Goal: Information Seeking & Learning: Learn about a topic

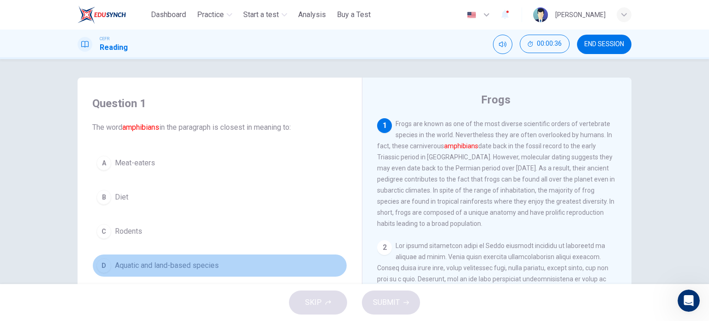
click at [102, 263] on div "D" at bounding box center [104, 265] width 15 height 15
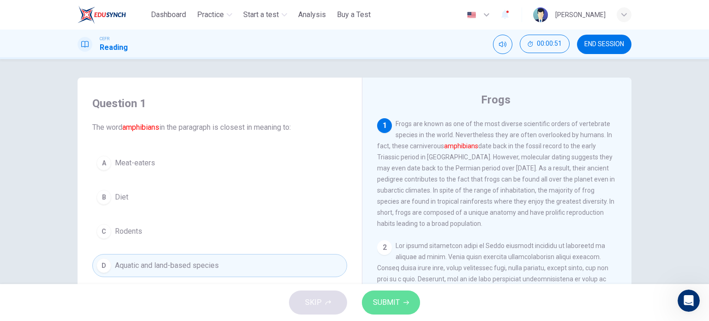
click at [377, 308] on span "SUBMIT" at bounding box center [386, 302] width 27 height 13
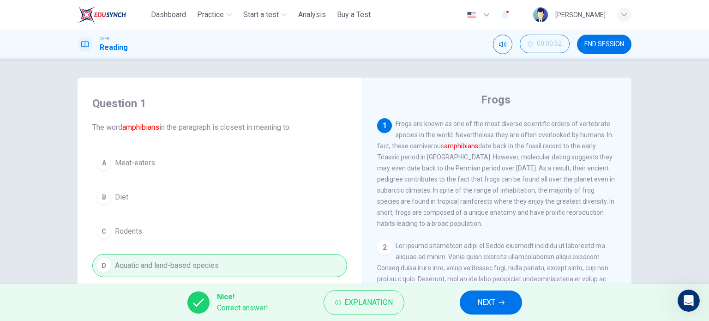
click at [377, 308] on span "Explanation" at bounding box center [369, 302] width 48 height 13
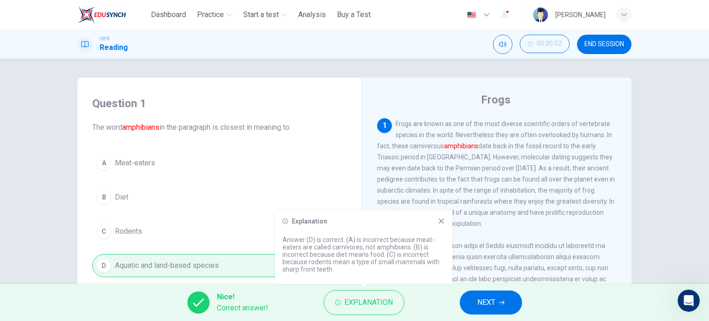
click at [439, 221] on icon at bounding box center [441, 221] width 7 height 7
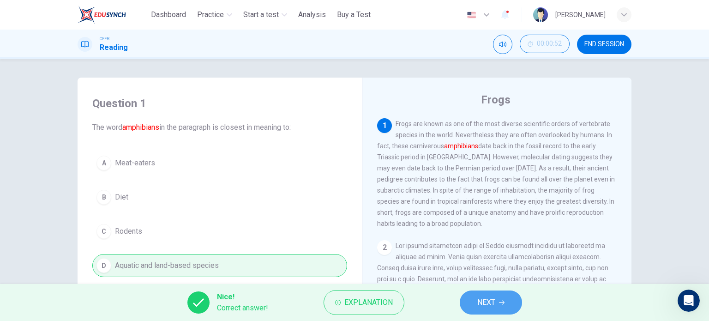
click at [478, 302] on span "NEXT" at bounding box center [487, 302] width 18 height 13
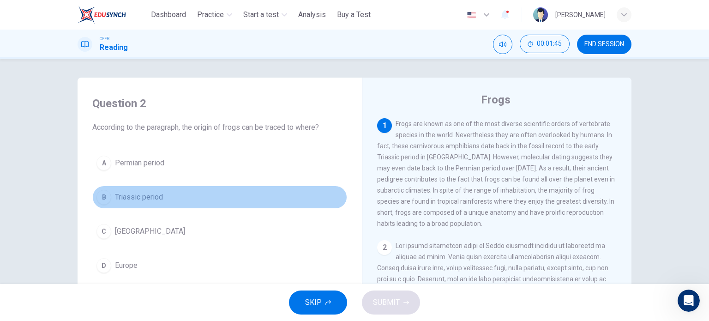
click at [105, 197] on div "B" at bounding box center [104, 197] width 15 height 15
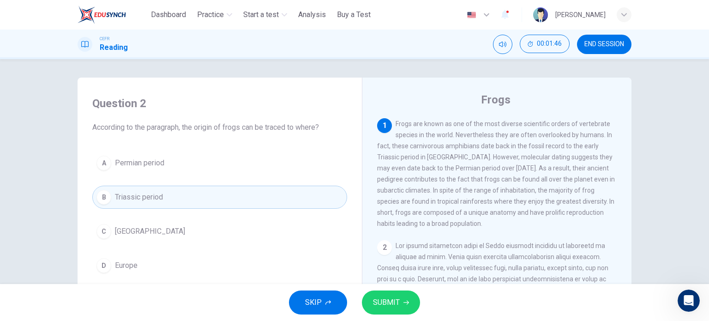
click at [409, 301] on button "SUBMIT" at bounding box center [391, 303] width 58 height 24
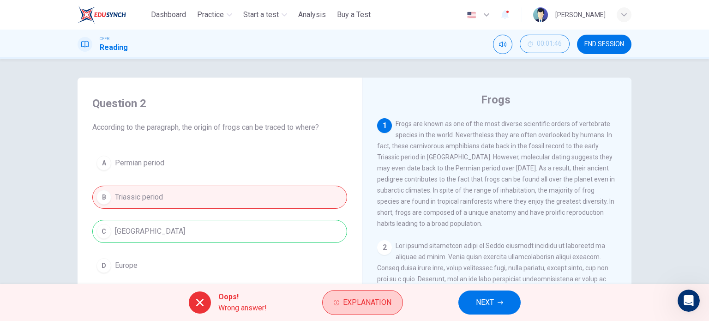
click at [349, 297] on span "Explanation" at bounding box center [367, 302] width 48 height 13
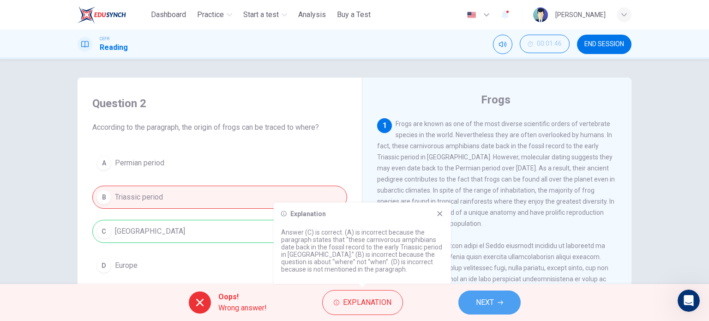
click at [492, 298] on span "NEXT" at bounding box center [485, 302] width 18 height 13
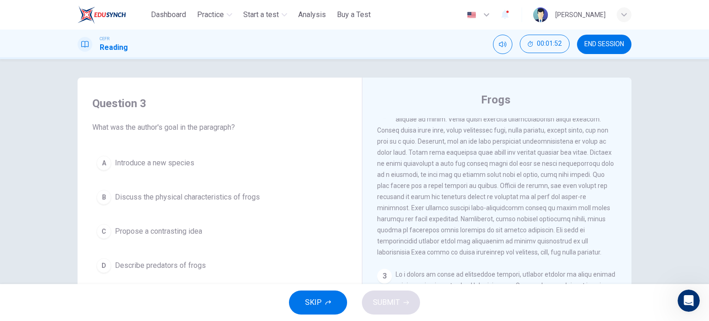
scroll to position [123, 0]
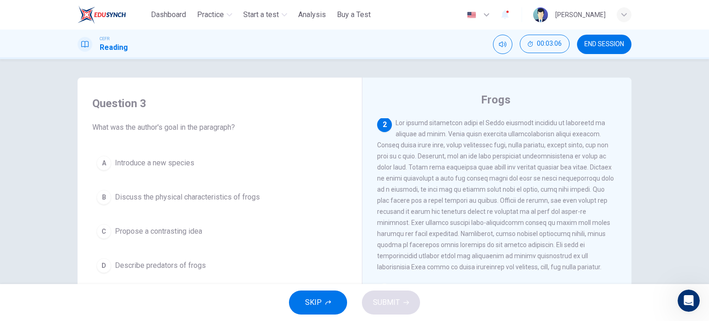
click at [103, 197] on div "B" at bounding box center [104, 197] width 15 height 15
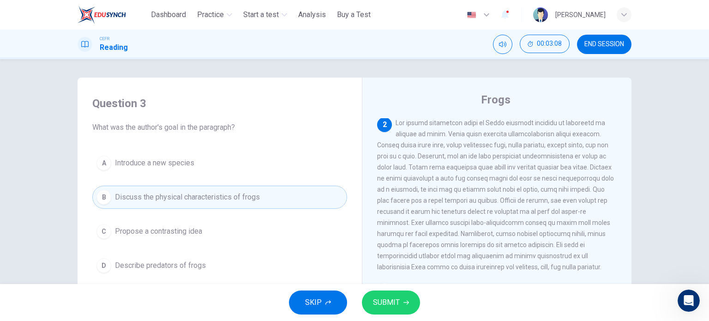
click at [398, 302] on span "SUBMIT" at bounding box center [386, 302] width 27 height 13
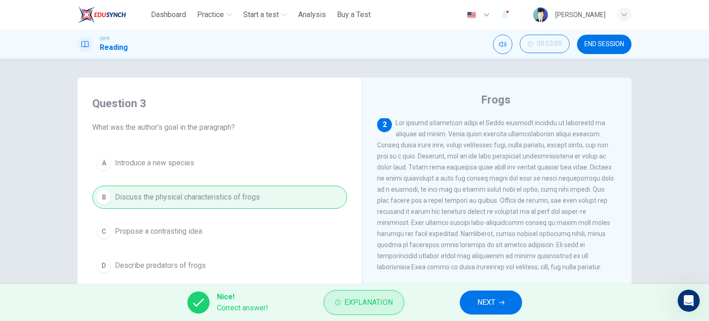
click at [351, 302] on span "Explanation" at bounding box center [369, 302] width 48 height 13
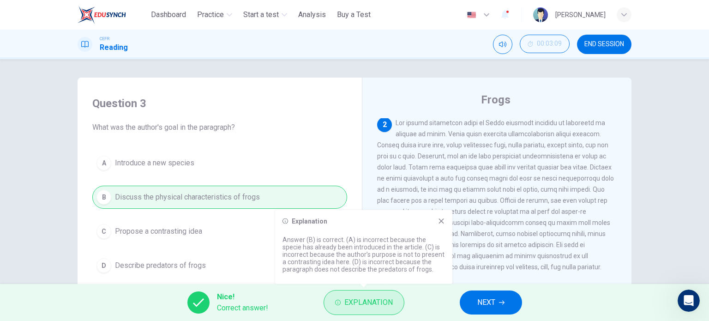
click at [351, 302] on span "Explanation" at bounding box center [369, 302] width 48 height 13
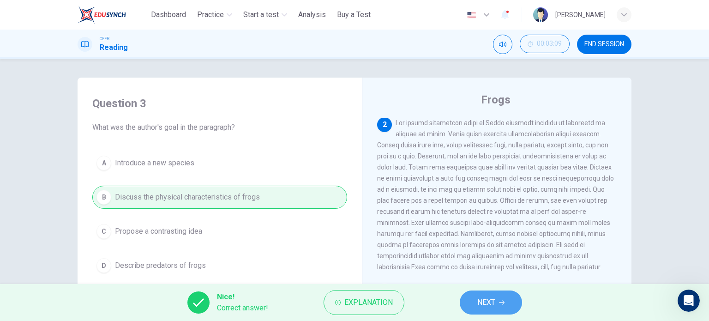
click at [487, 299] on span "NEXT" at bounding box center [487, 302] width 18 height 13
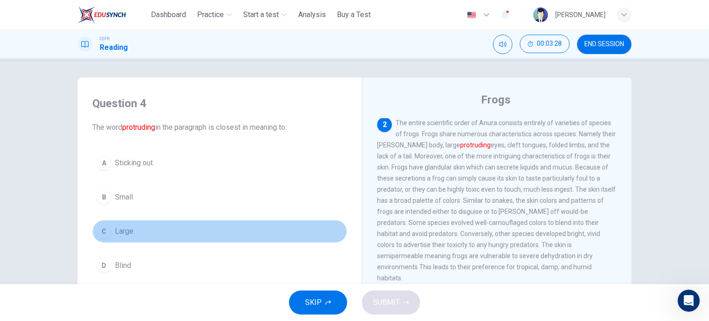
click at [102, 230] on div "C" at bounding box center [104, 231] width 15 height 15
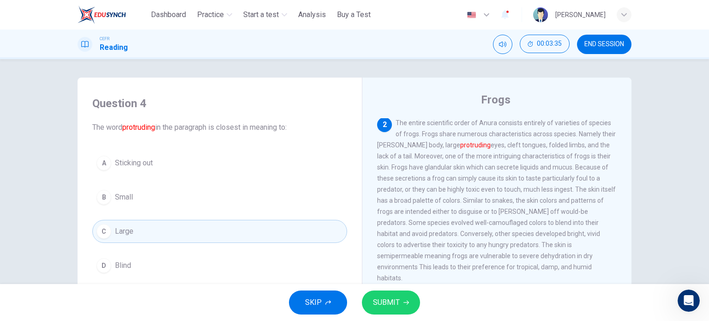
click at [391, 301] on span "SUBMIT" at bounding box center [386, 302] width 27 height 13
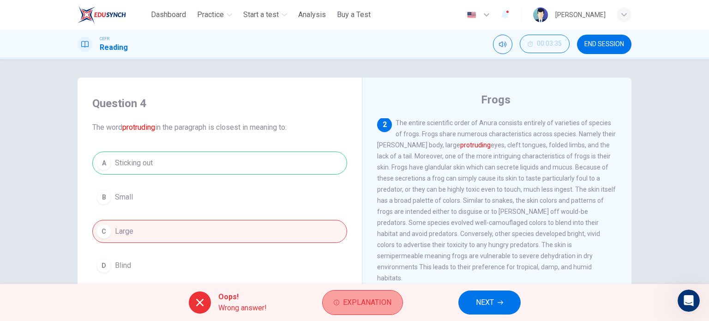
click at [356, 304] on span "Explanation" at bounding box center [367, 302] width 48 height 13
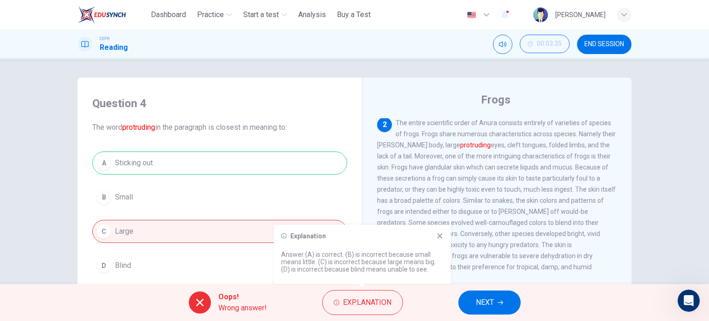
click at [477, 303] on span "NEXT" at bounding box center [485, 302] width 18 height 13
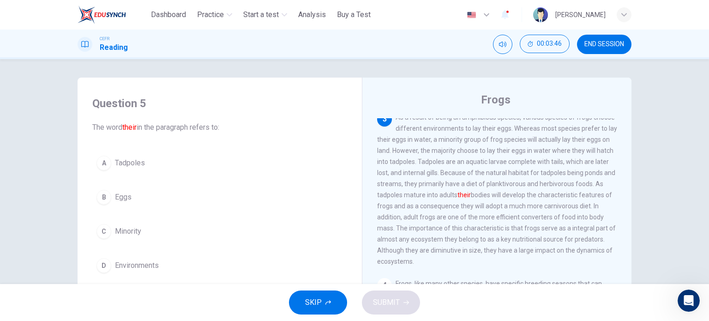
scroll to position [294, 0]
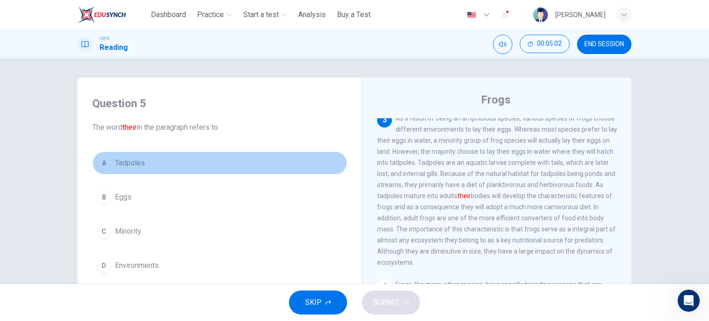
click at [102, 164] on div "A" at bounding box center [104, 163] width 15 height 15
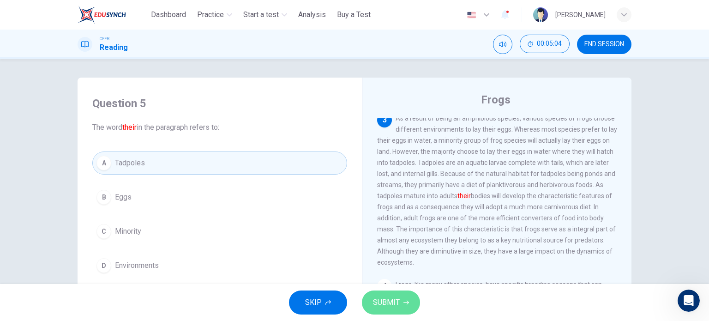
click at [389, 301] on span "SUBMIT" at bounding box center [386, 302] width 27 height 13
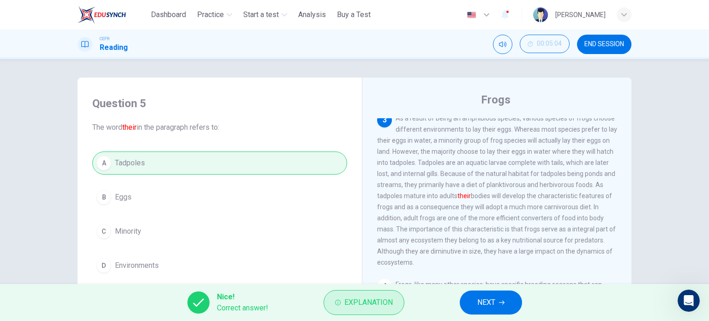
click at [338, 303] on icon "button" at bounding box center [338, 303] width 6 height 6
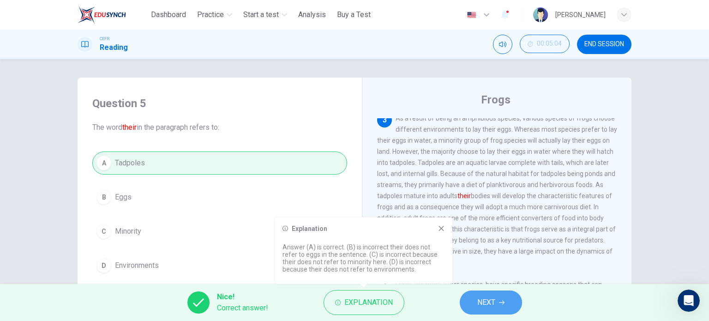
click at [496, 303] on span "NEXT" at bounding box center [487, 302] width 18 height 13
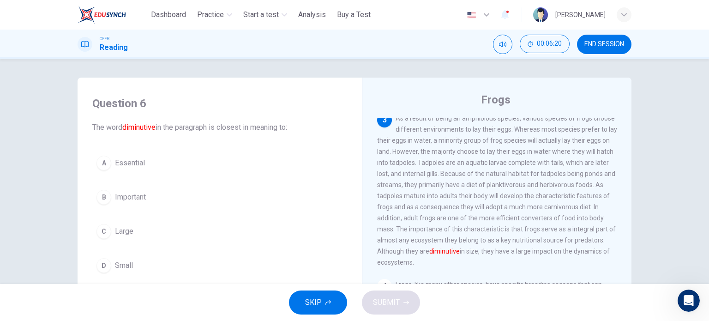
click at [105, 263] on div "D" at bounding box center [104, 265] width 15 height 15
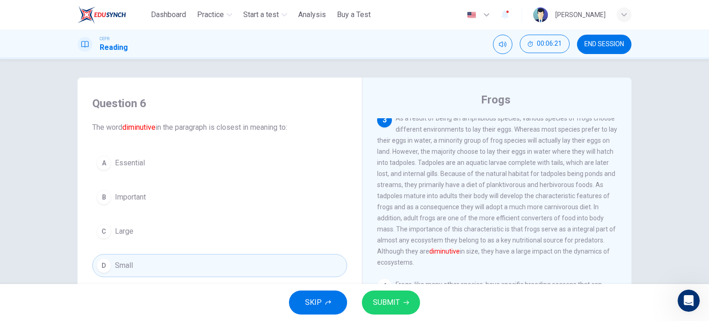
click at [400, 299] on button "SUBMIT" at bounding box center [391, 303] width 58 height 24
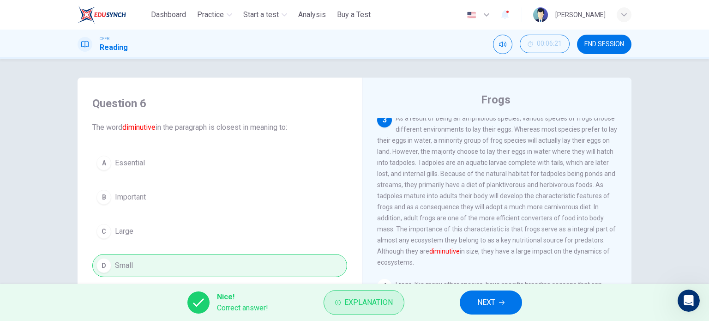
click at [350, 307] on span "Explanation" at bounding box center [369, 302] width 48 height 13
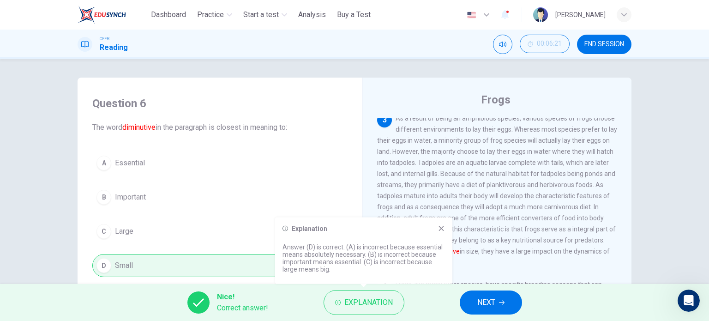
click at [438, 225] on icon at bounding box center [441, 228] width 7 height 7
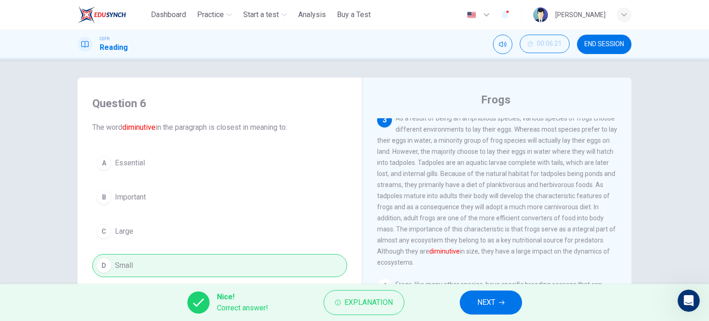
click at [499, 299] on button "NEXT" at bounding box center [491, 303] width 62 height 24
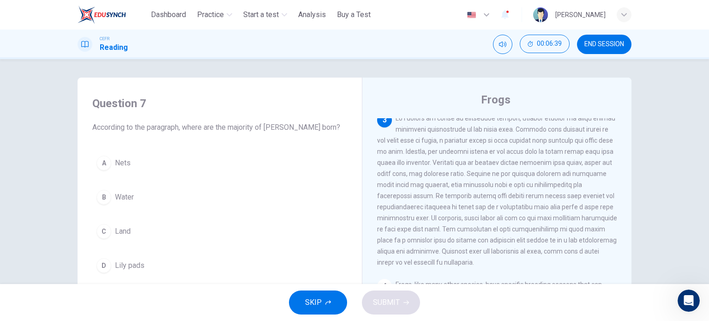
click at [100, 197] on div "B" at bounding box center [104, 197] width 15 height 15
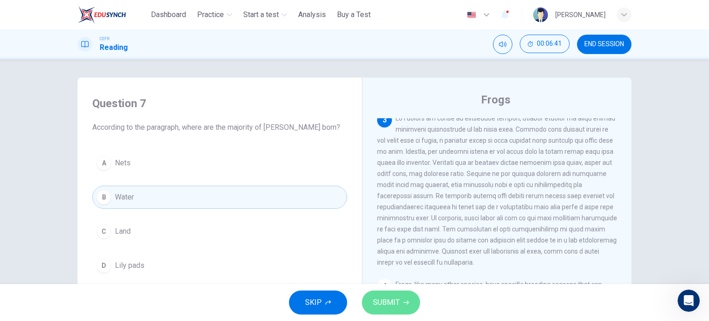
click at [401, 303] on button "SUBMIT" at bounding box center [391, 303] width 58 height 24
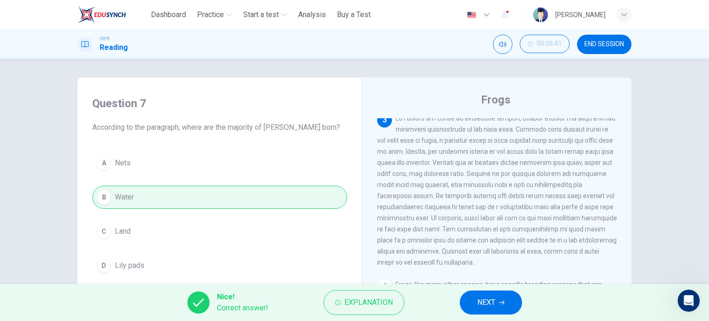
click at [486, 304] on span "NEXT" at bounding box center [487, 302] width 18 height 13
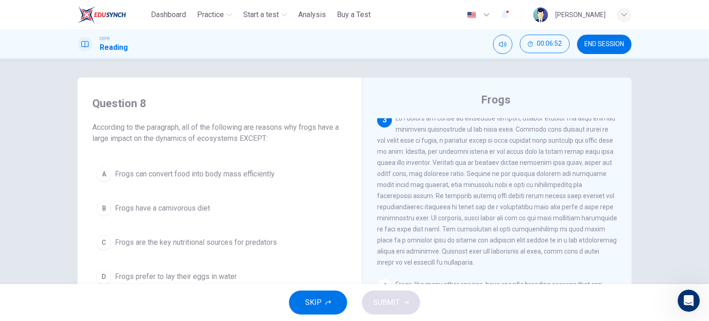
scroll to position [61, 0]
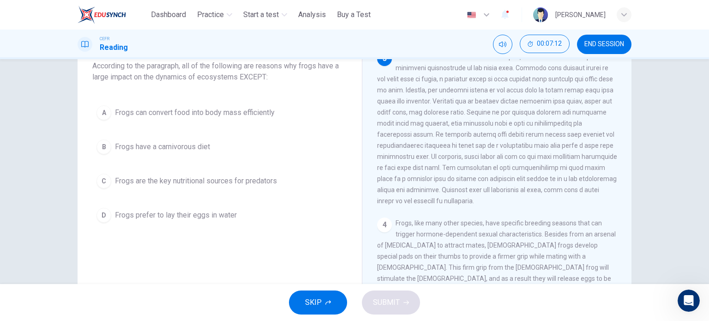
click at [100, 145] on div "B" at bounding box center [104, 146] width 15 height 15
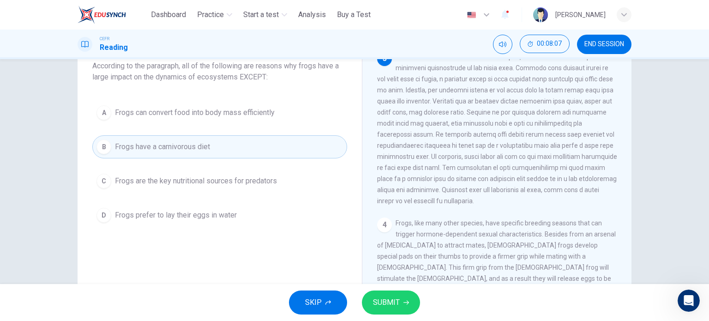
click at [103, 182] on div "C" at bounding box center [104, 181] width 15 height 15
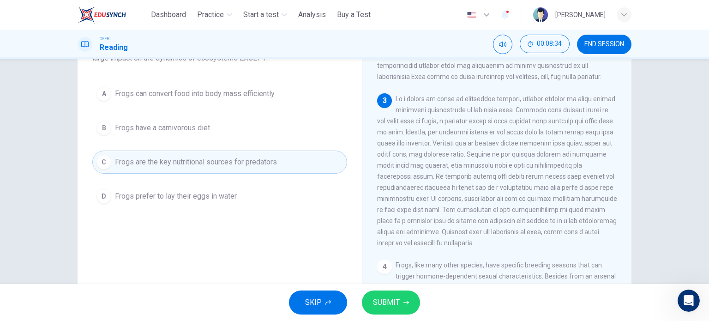
scroll to position [71, 0]
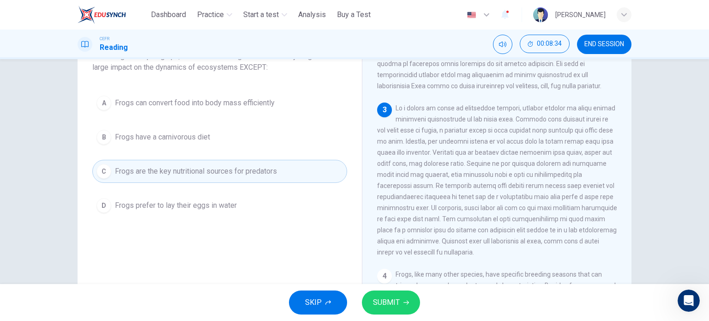
click at [115, 108] on span "Frogs can convert food into body mass efficiently" at bounding box center [195, 102] width 160 height 11
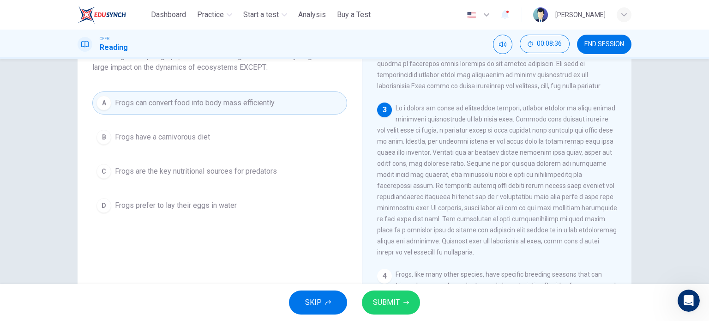
click at [387, 303] on span "SUBMIT" at bounding box center [386, 302] width 27 height 13
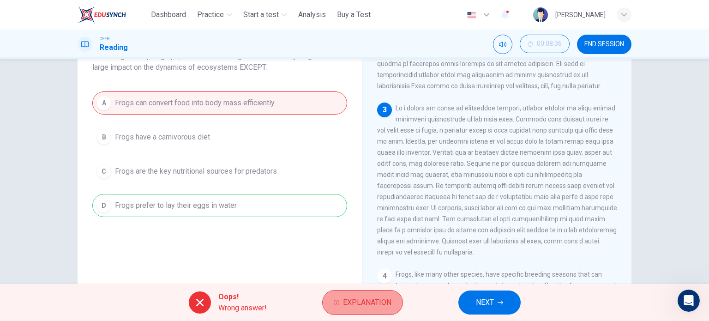
click at [366, 304] on span "Explanation" at bounding box center [367, 302] width 48 height 13
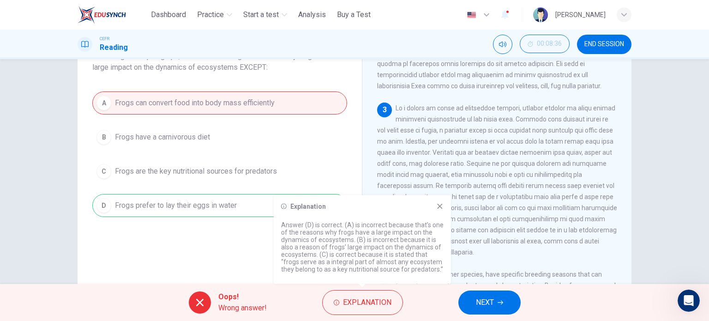
click at [146, 171] on div "A Frogs can convert food into body mass efficiently B Frogs have a carnivorous …" at bounding box center [219, 154] width 255 height 126
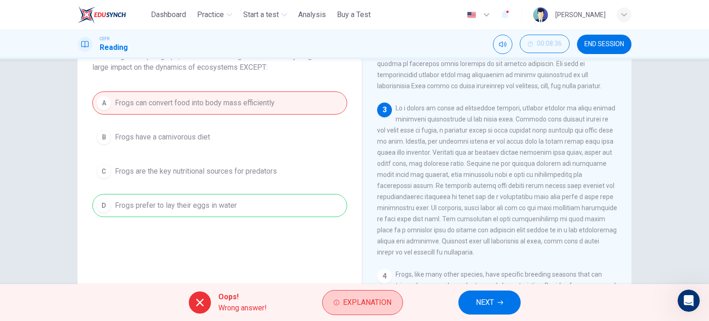
click at [349, 309] on button "Explanation" at bounding box center [362, 302] width 81 height 25
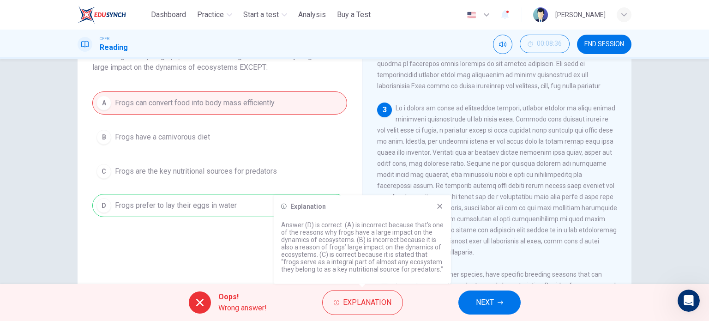
click at [438, 207] on icon at bounding box center [439, 206] width 7 height 7
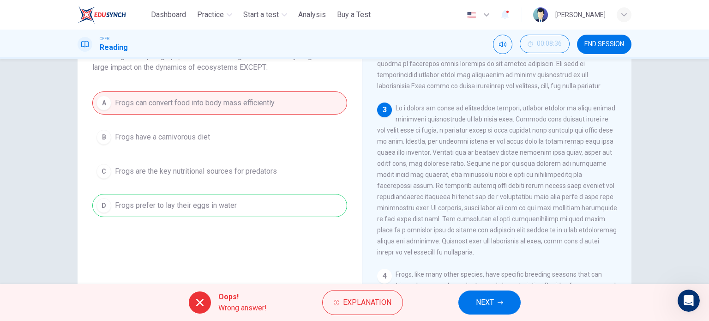
click at [280, 170] on div "A Frogs can convert food into body mass efficiently B Frogs have a carnivorous …" at bounding box center [219, 154] width 255 height 126
click at [481, 306] on span "NEXT" at bounding box center [485, 302] width 18 height 13
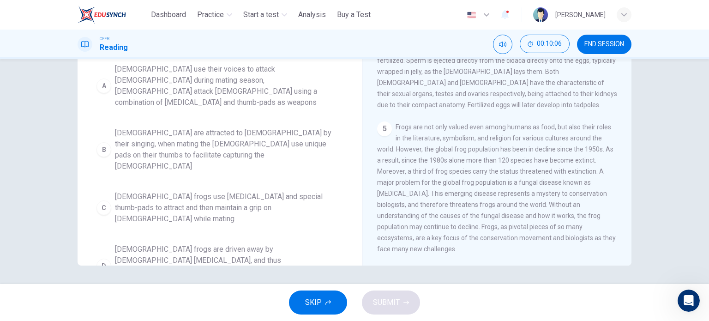
scroll to position [0, 0]
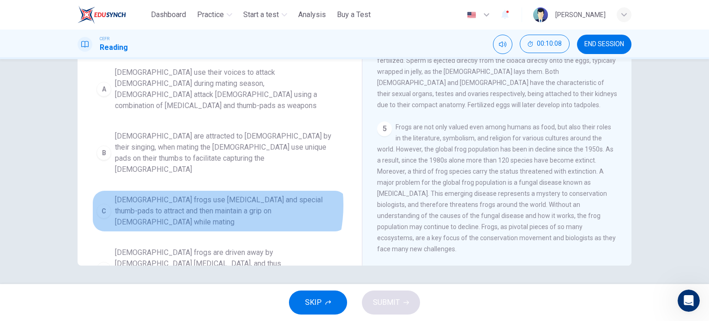
click at [200, 194] on span "[DEMOGRAPHIC_DATA] frogs use [MEDICAL_DATA] and special thumb-pads to attract a…" at bounding box center [229, 210] width 228 height 33
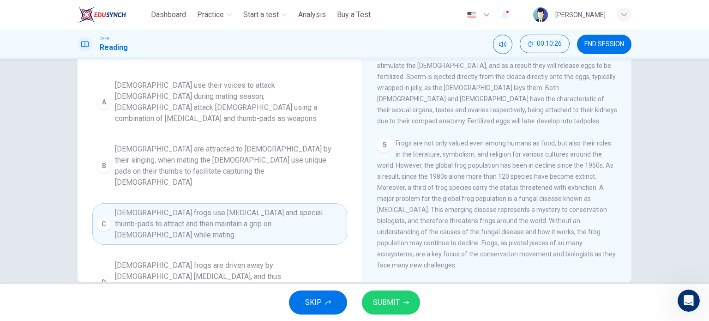
scroll to position [133, 0]
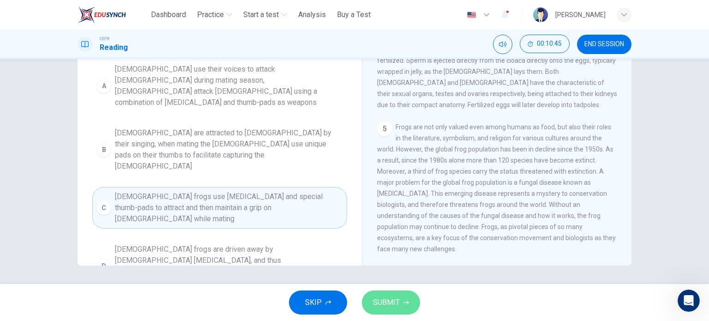
click at [379, 303] on span "SUBMIT" at bounding box center [386, 302] width 27 height 13
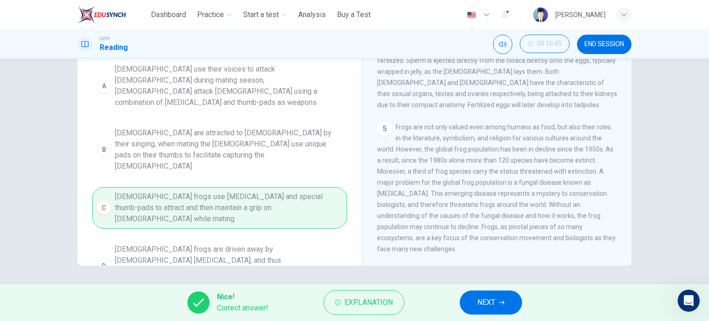
click at [491, 302] on span "NEXT" at bounding box center [487, 302] width 18 height 13
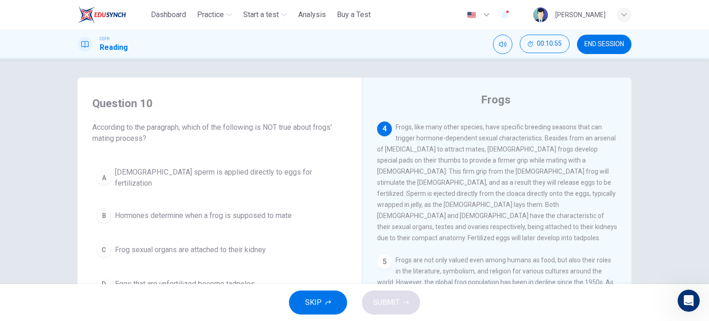
scroll to position [61, 0]
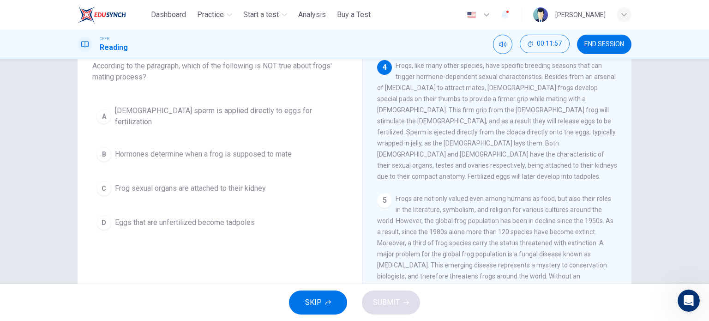
click at [101, 216] on div "D" at bounding box center [104, 222] width 15 height 15
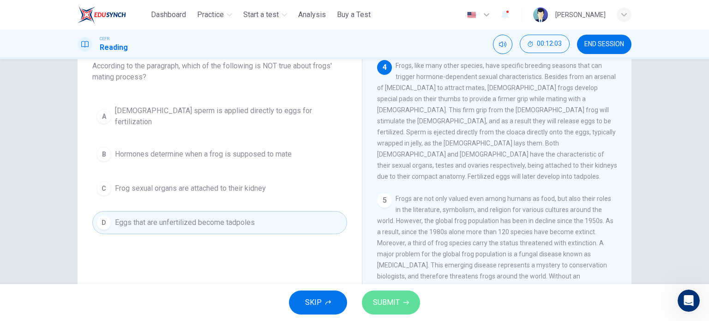
click at [401, 307] on button "SUBMIT" at bounding box center [391, 303] width 58 height 24
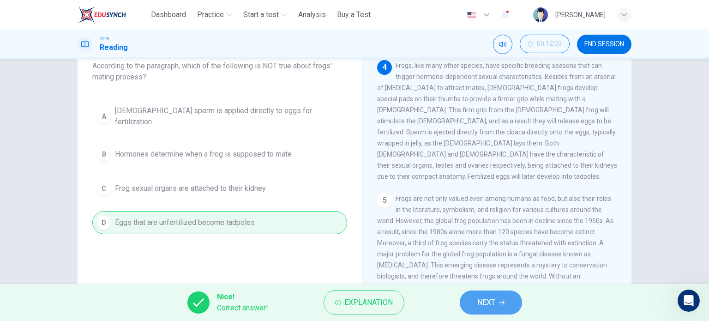
click at [495, 304] on span "NEXT" at bounding box center [487, 302] width 18 height 13
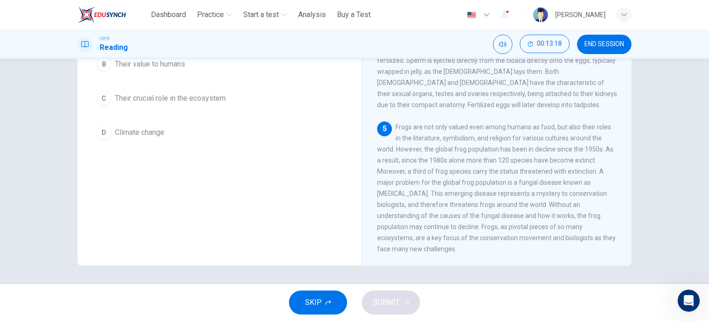
scroll to position [10, 0]
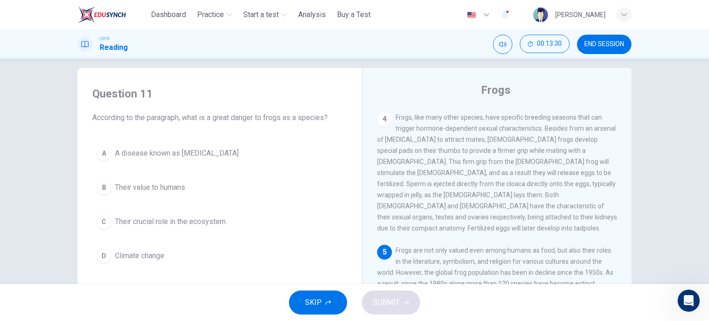
click at [103, 151] on div "A" at bounding box center [104, 153] width 15 height 15
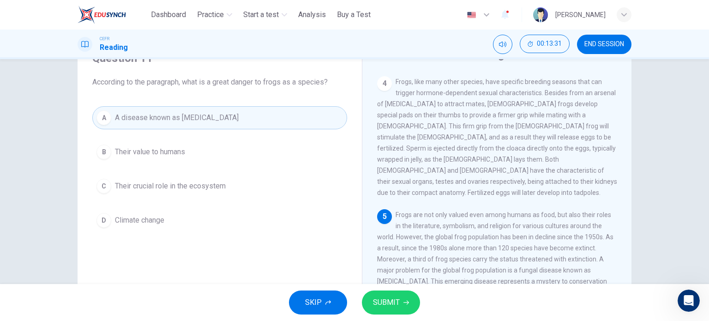
scroll to position [71, 0]
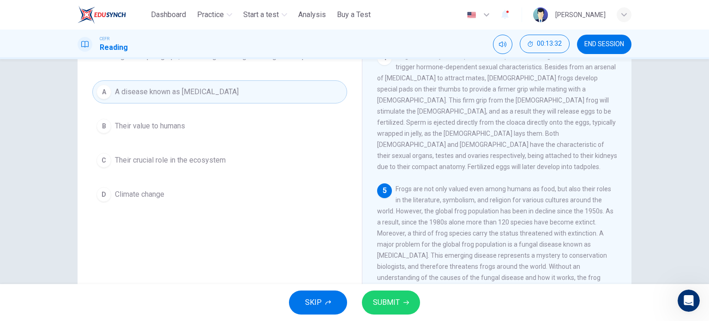
click at [387, 304] on span "SUBMIT" at bounding box center [386, 302] width 27 height 13
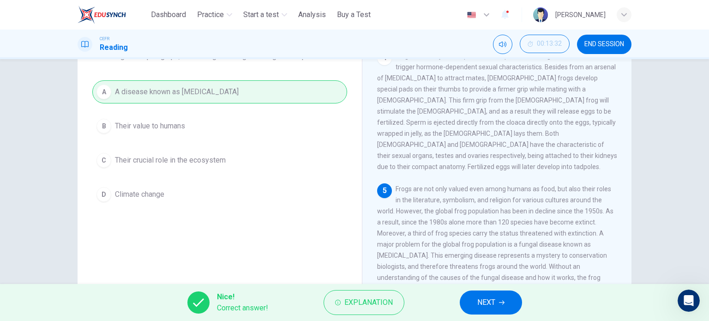
click at [477, 306] on button "NEXT" at bounding box center [491, 303] width 62 height 24
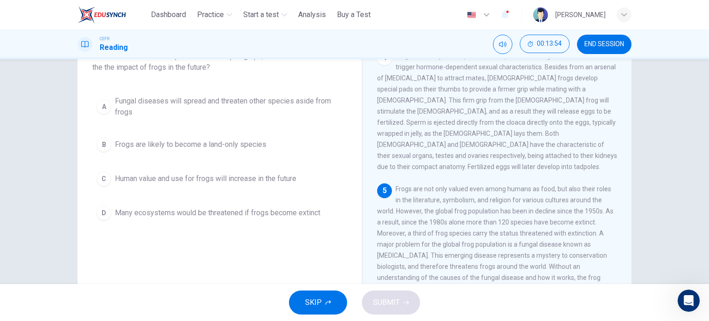
scroll to position [133, 0]
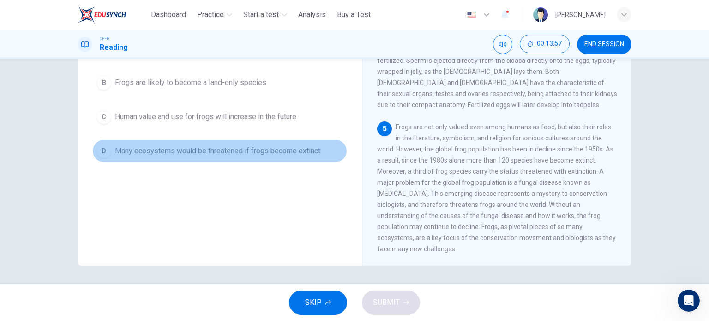
click at [109, 153] on button "D Many ecosystems would be threatened if frogs become extinct" at bounding box center [219, 150] width 255 height 23
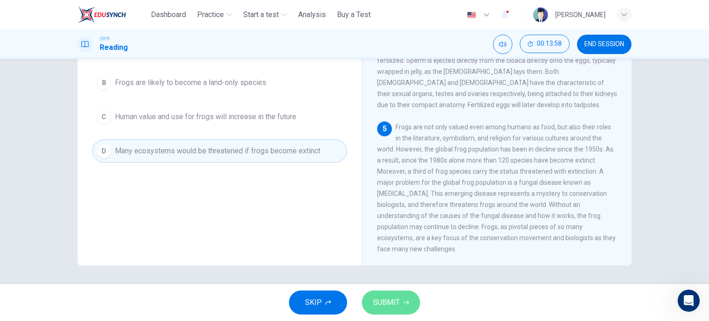
click at [404, 302] on icon "button" at bounding box center [407, 303] width 6 height 6
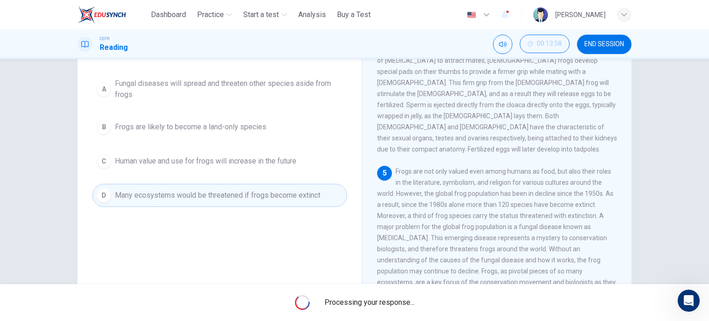
scroll to position [71, 0]
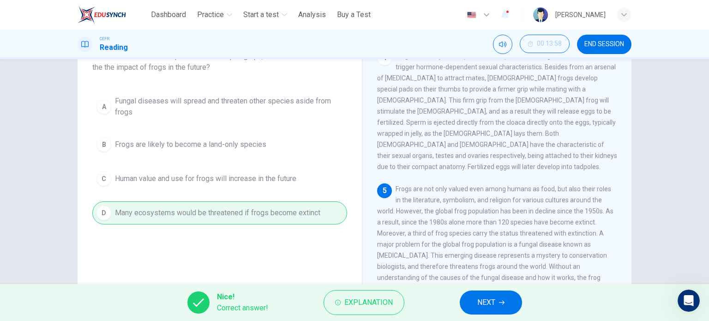
click at [479, 304] on span "NEXT" at bounding box center [487, 302] width 18 height 13
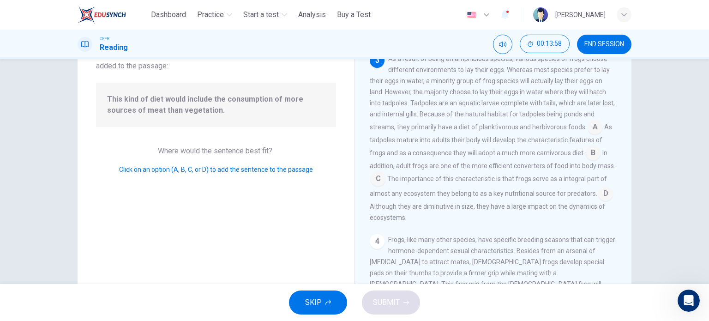
scroll to position [10, 0]
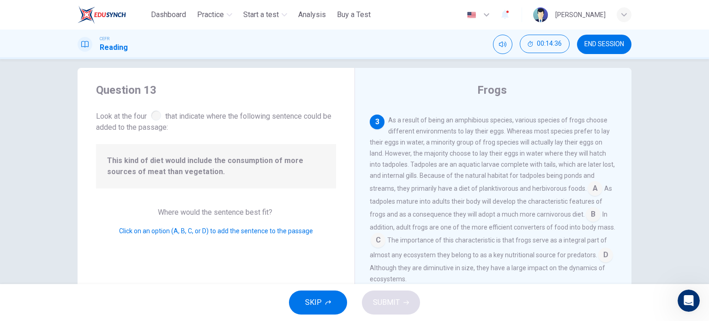
click at [593, 187] on input at bounding box center [595, 189] width 15 height 15
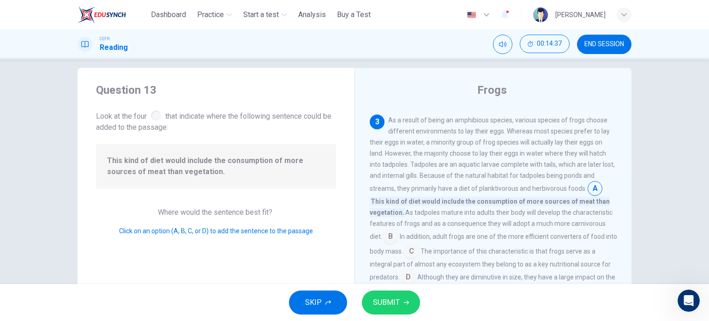
scroll to position [344, 0]
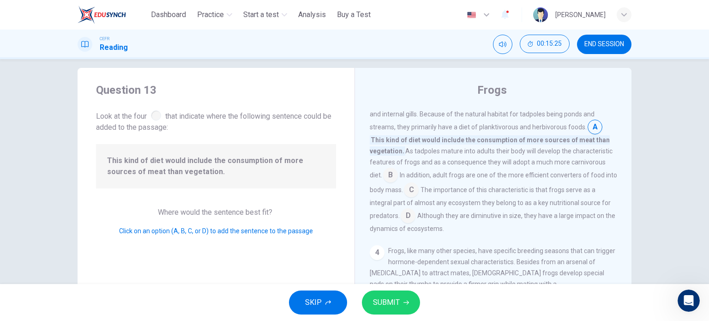
click at [406, 212] on input at bounding box center [408, 216] width 15 height 15
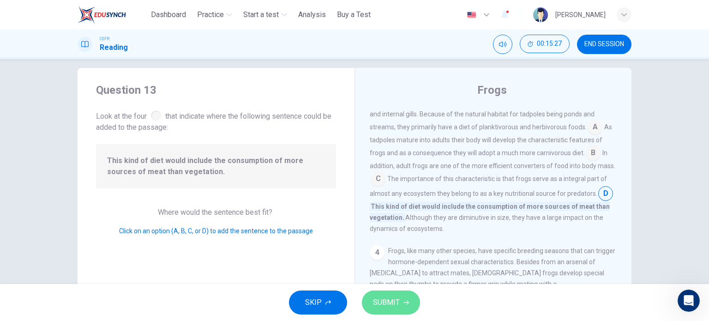
click at [376, 298] on span "SUBMIT" at bounding box center [386, 302] width 27 height 13
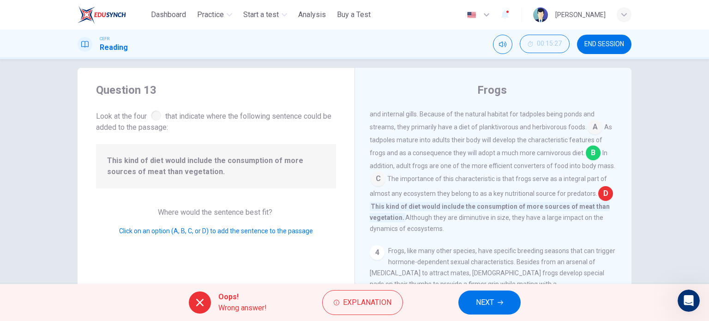
click at [586, 151] on input at bounding box center [593, 153] width 15 height 15
click at [496, 304] on button "NEXT" at bounding box center [490, 303] width 62 height 24
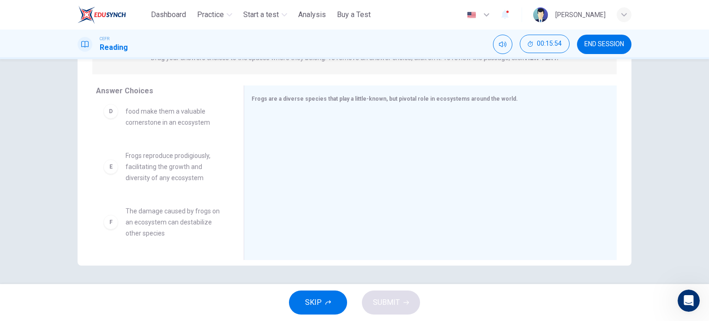
scroll to position [0, 0]
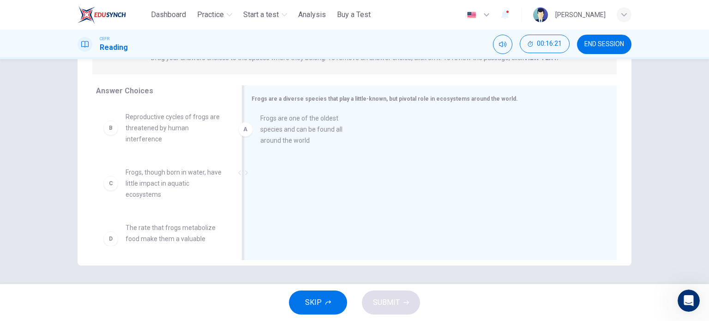
drag, startPoint x: 176, startPoint y: 129, endPoint x: 316, endPoint y: 130, distance: 140.0
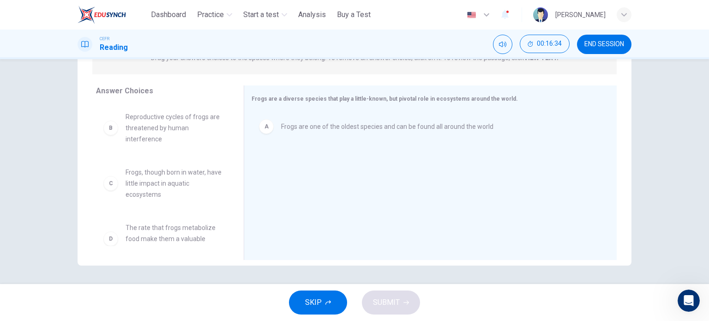
scroll to position [61, 0]
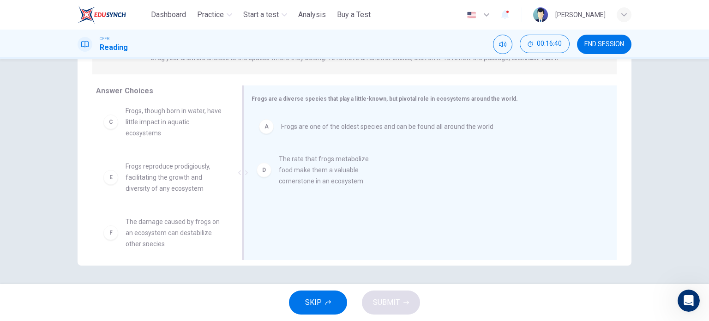
drag, startPoint x: 166, startPoint y: 178, endPoint x: 326, endPoint y: 171, distance: 159.5
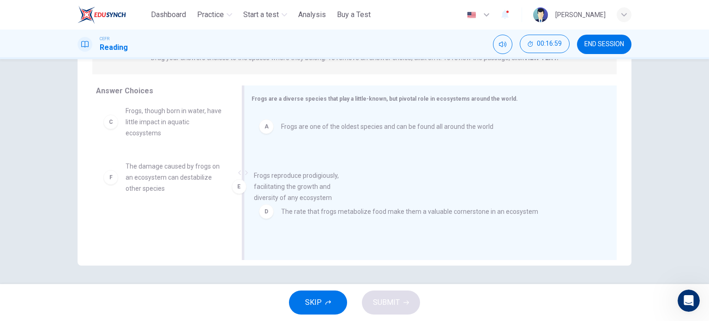
drag, startPoint x: 165, startPoint y: 193, endPoint x: 301, endPoint y: 202, distance: 136.6
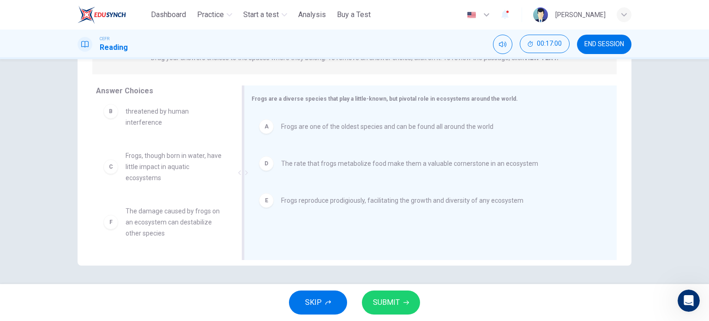
scroll to position [17, 0]
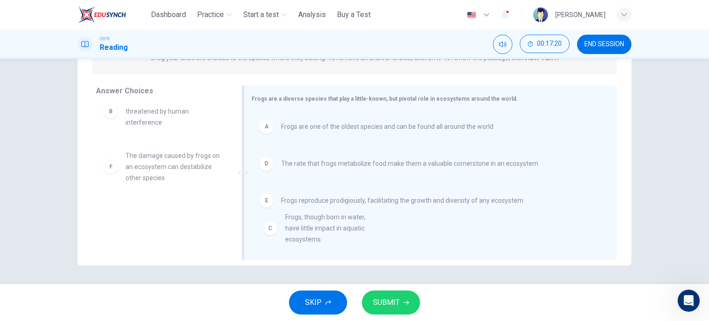
drag, startPoint x: 155, startPoint y: 168, endPoint x: 323, endPoint y: 229, distance: 179.0
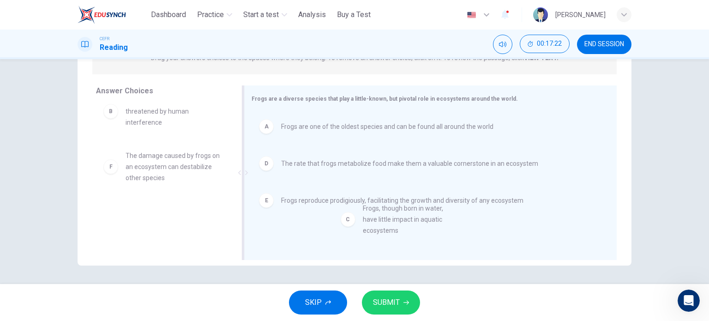
drag, startPoint x: 167, startPoint y: 162, endPoint x: 416, endPoint y: 216, distance: 255.2
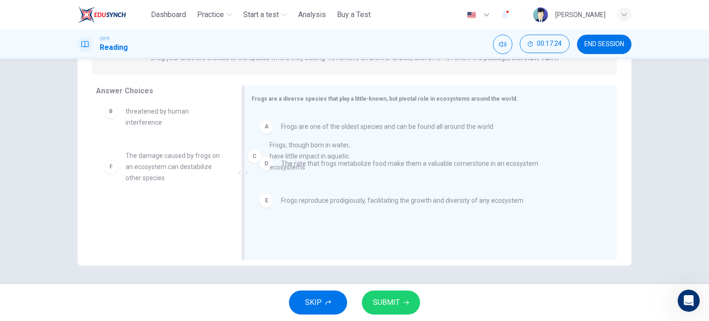
drag, startPoint x: 160, startPoint y: 168, endPoint x: 349, endPoint y: 158, distance: 189.7
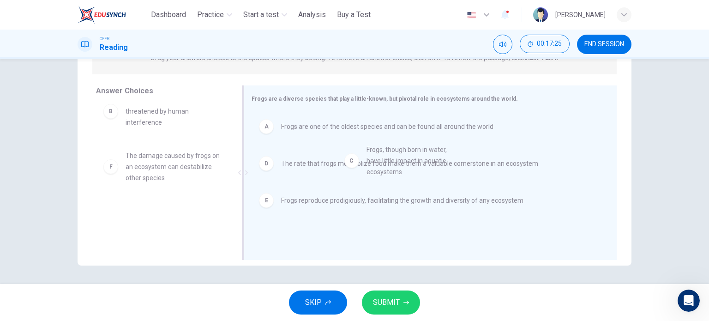
drag, startPoint x: 139, startPoint y: 161, endPoint x: 407, endPoint y: 152, distance: 269.0
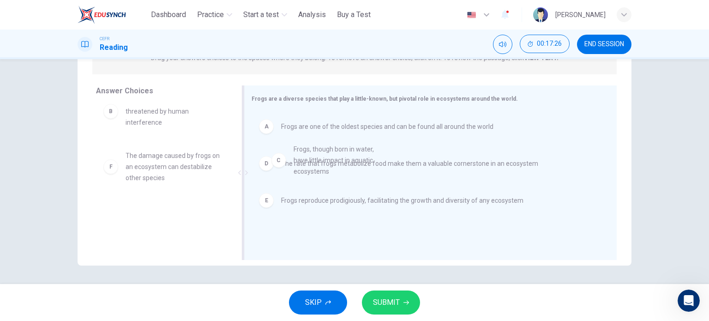
drag, startPoint x: 148, startPoint y: 159, endPoint x: 357, endPoint y: 151, distance: 208.9
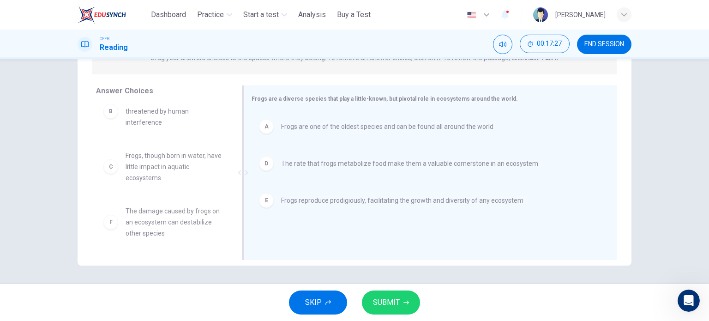
scroll to position [14, 0]
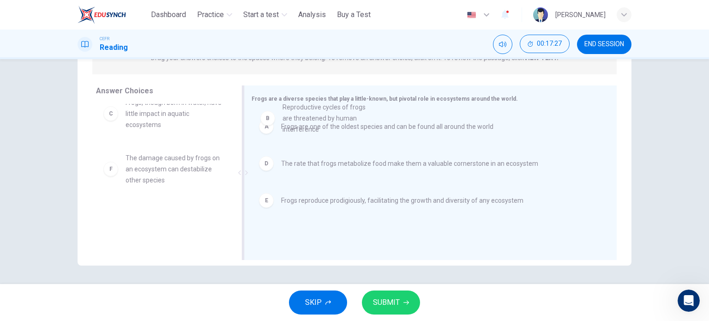
drag, startPoint x: 167, startPoint y: 118, endPoint x: 358, endPoint y: 129, distance: 191.5
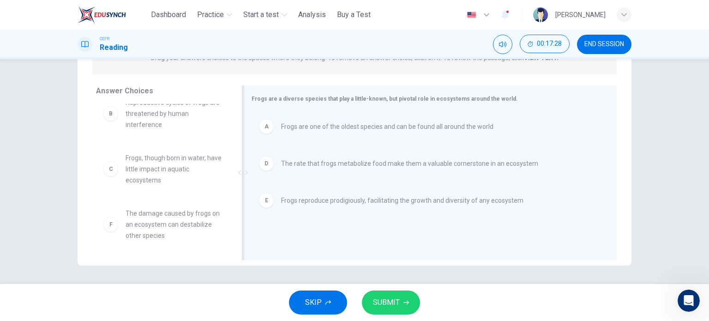
scroll to position [17, 0]
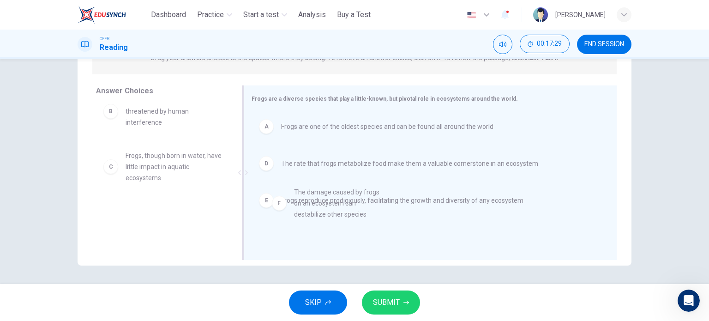
drag, startPoint x: 160, startPoint y: 223, endPoint x: 352, endPoint y: 198, distance: 194.3
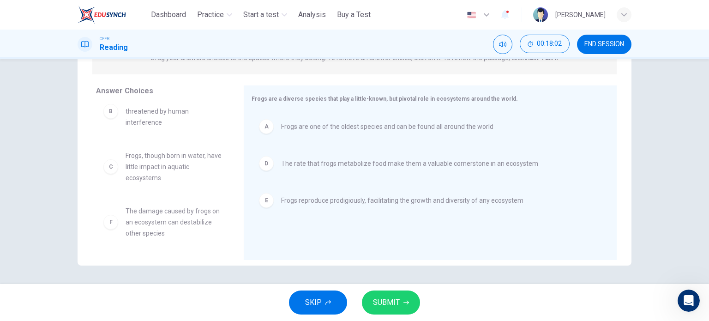
click at [397, 302] on span "SUBMIT" at bounding box center [386, 302] width 27 height 13
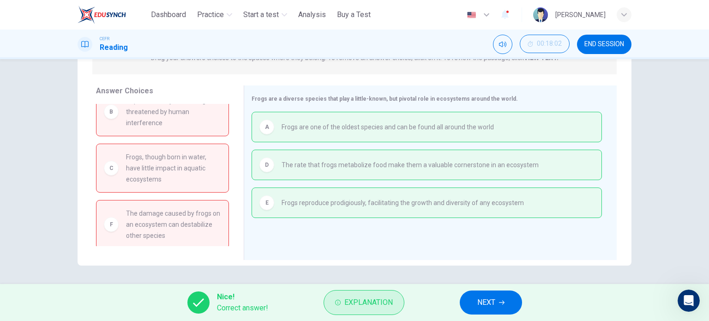
click at [360, 301] on span "Explanation" at bounding box center [369, 302] width 48 height 13
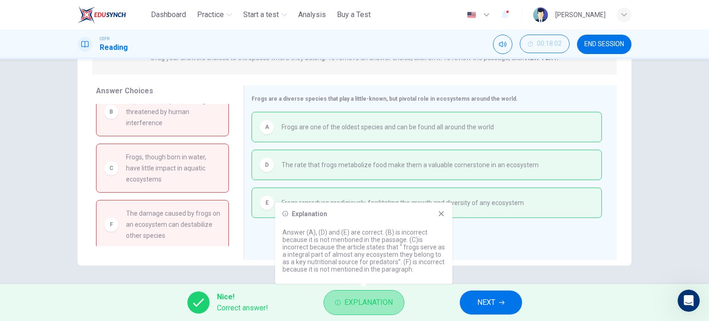
click at [366, 301] on span "Explanation" at bounding box center [369, 302] width 48 height 13
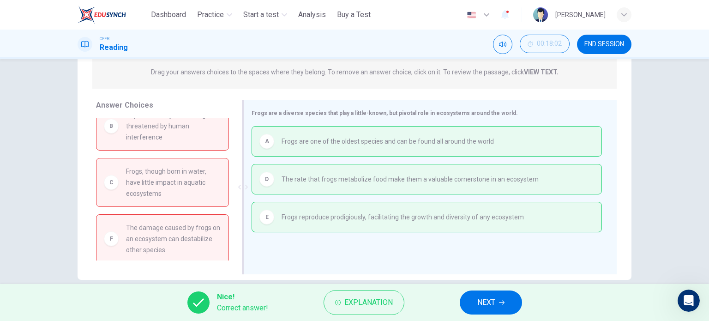
scroll to position [123, 0]
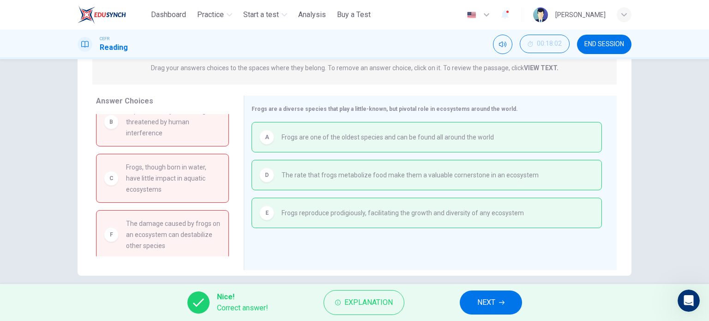
click at [491, 301] on span "NEXT" at bounding box center [487, 302] width 18 height 13
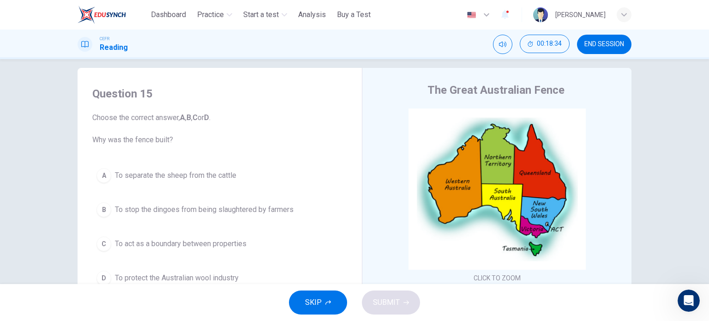
scroll to position [71, 0]
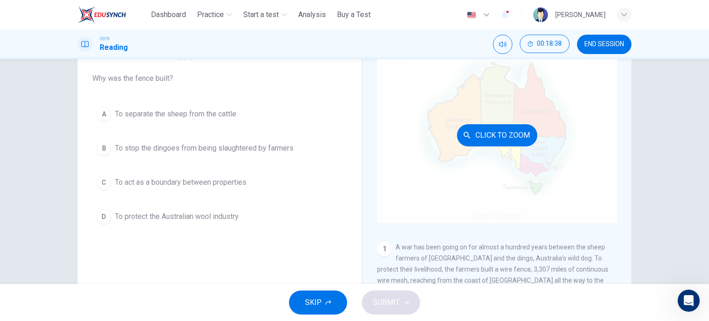
click at [492, 139] on button "Click to Zoom" at bounding box center [497, 135] width 80 height 22
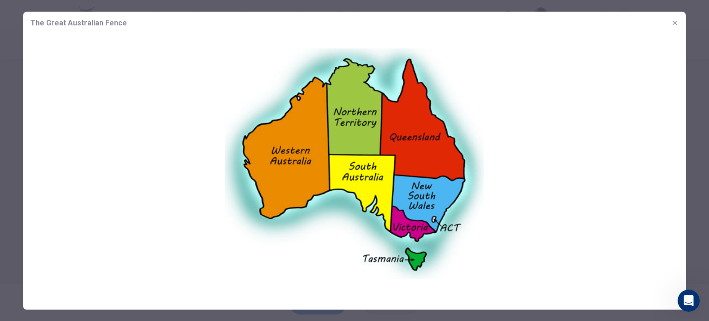
click at [677, 22] on icon "button" at bounding box center [675, 22] width 7 height 7
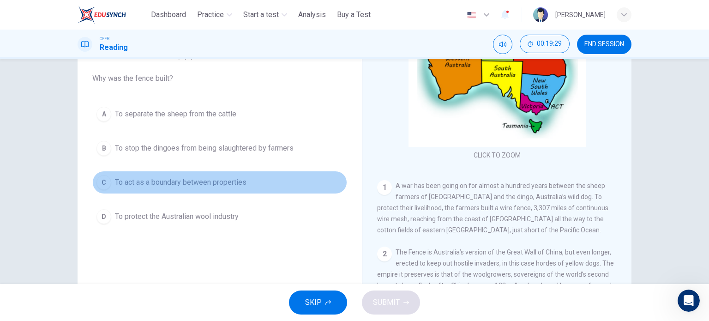
click at [104, 177] on div "C" at bounding box center [104, 182] width 15 height 15
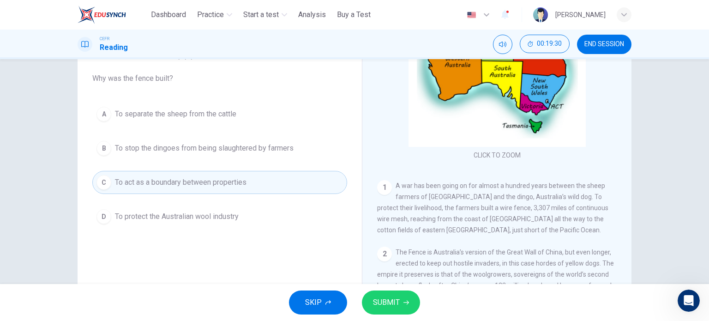
click at [378, 303] on span "SUBMIT" at bounding box center [386, 302] width 27 height 13
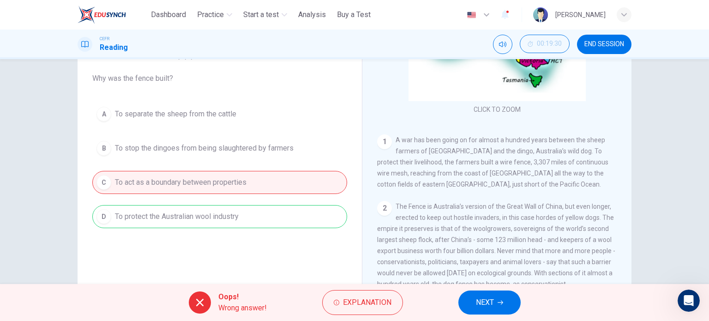
scroll to position [123, 0]
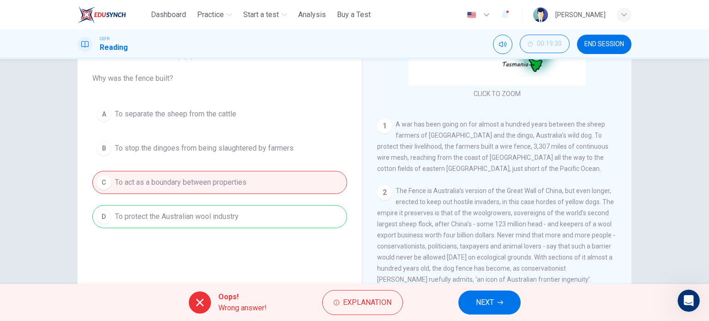
click at [464, 300] on button "NEXT" at bounding box center [490, 303] width 62 height 24
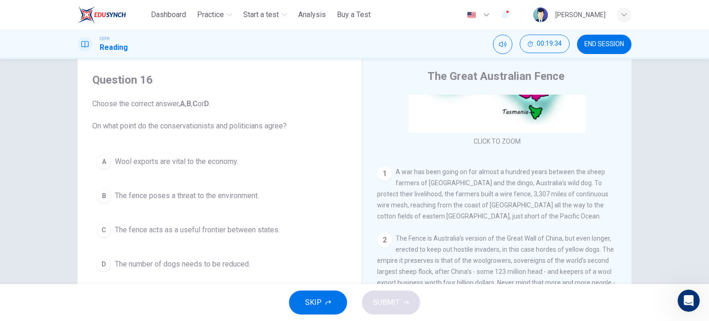
scroll to position [10, 0]
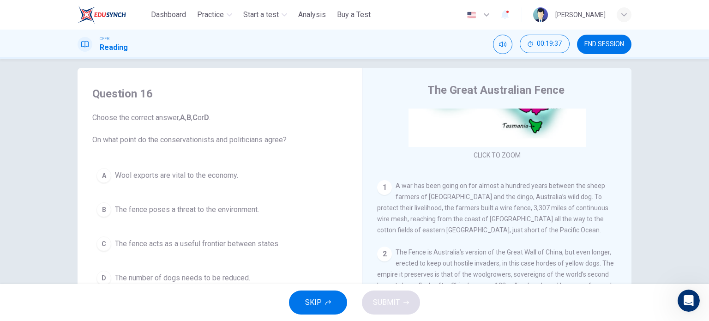
click at [612, 41] on span "END SESSION" at bounding box center [605, 44] width 40 height 7
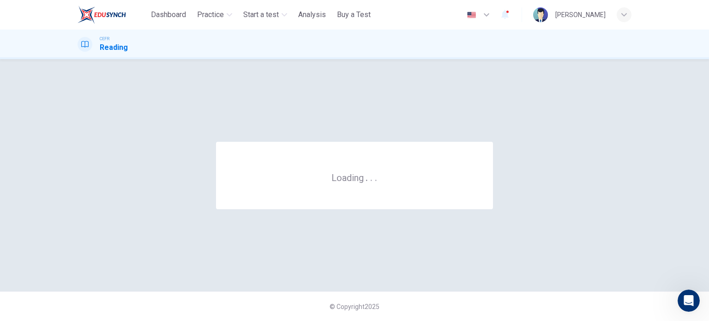
scroll to position [0, 0]
